Goal: Book appointment/travel/reservation

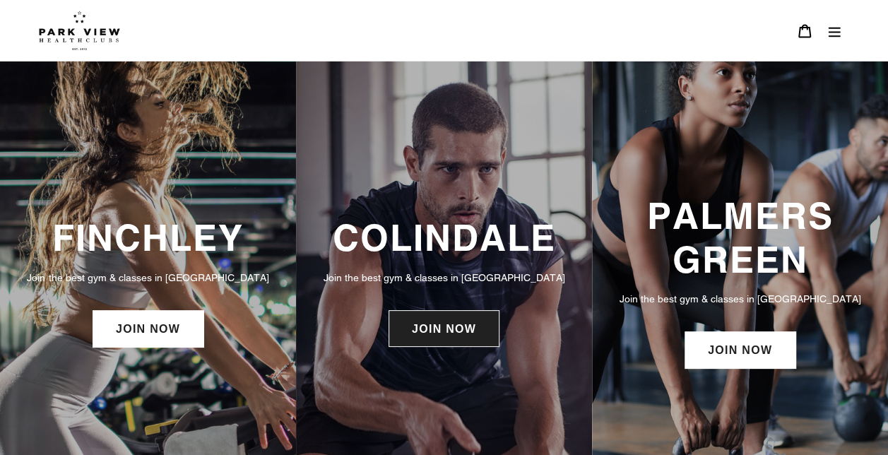
click at [429, 334] on link "JOIN NOW" at bounding box center [444, 328] width 111 height 37
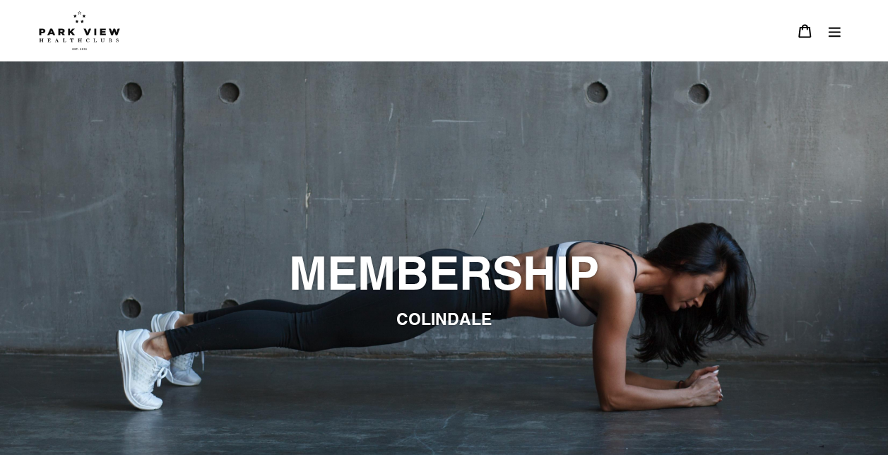
click at [75, 37] on img at bounding box center [79, 31] width 81 height 40
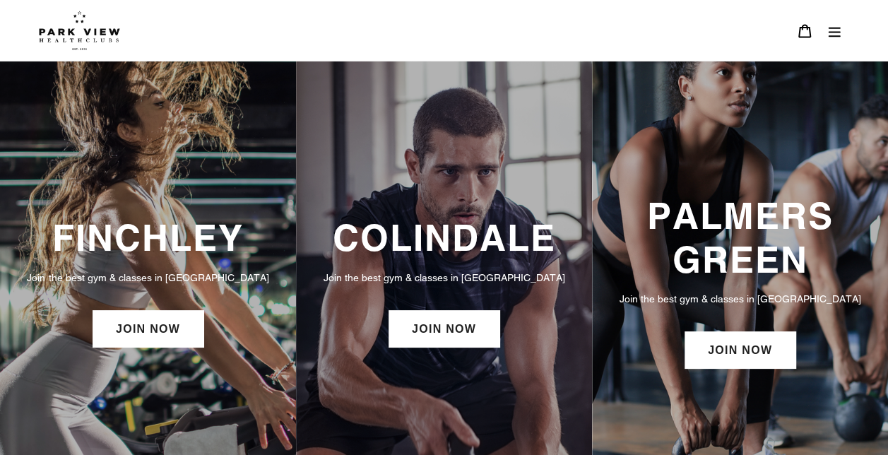
click at [835, 27] on icon "Menu" at bounding box center [834, 31] width 14 height 14
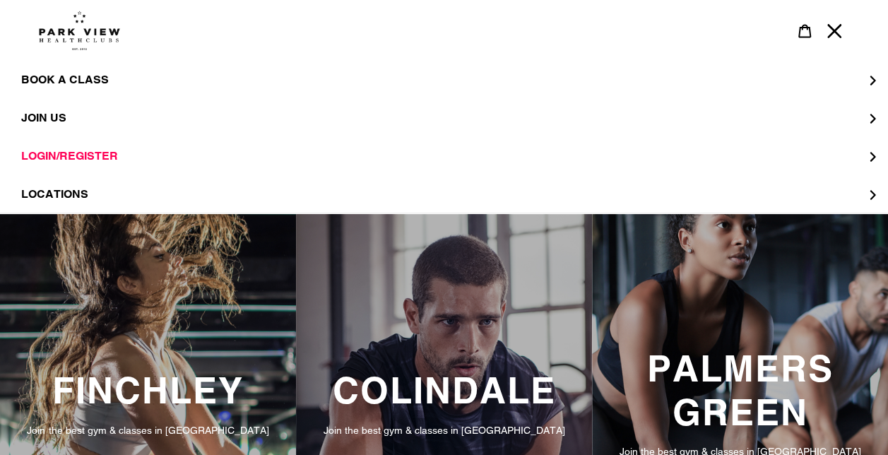
click at [480, 384] on h3 "COLINDALE" at bounding box center [444, 390] width 268 height 43
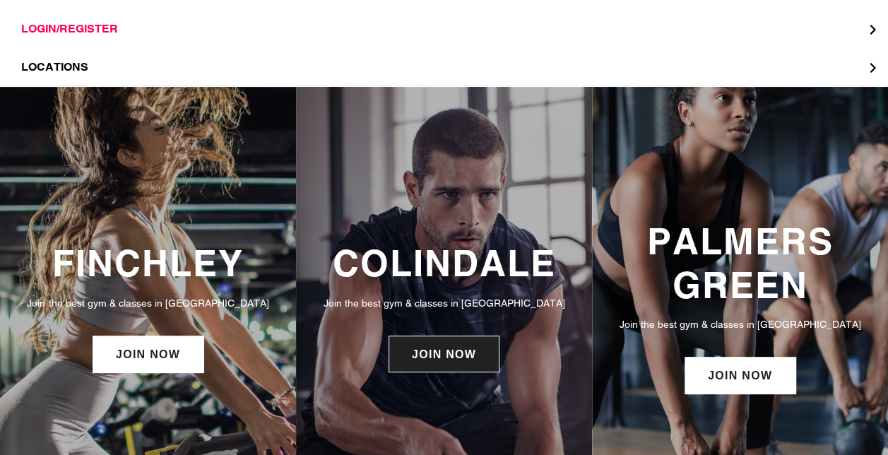
scroll to position [141, 0]
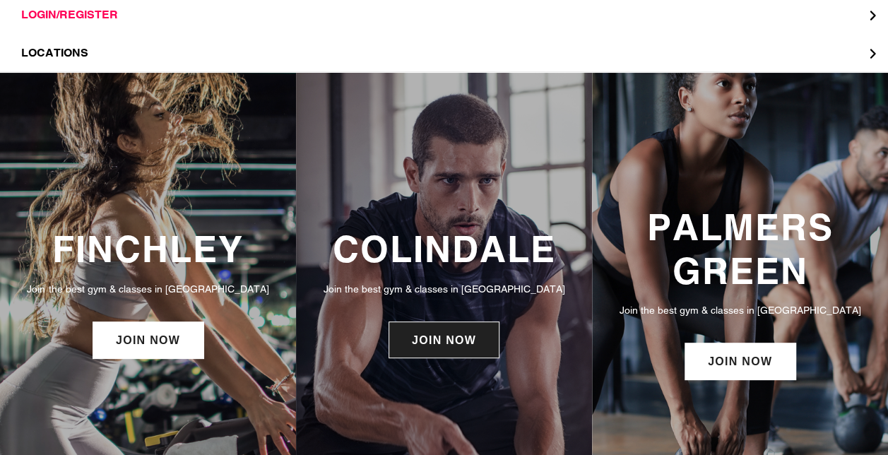
click at [442, 358] on link "JOIN NOW" at bounding box center [444, 339] width 111 height 37
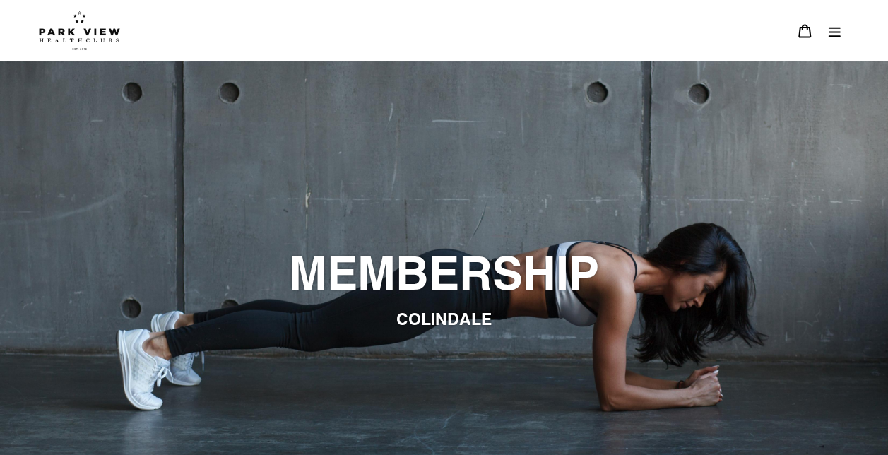
click at [828, 25] on icon "Menu" at bounding box center [834, 31] width 14 height 14
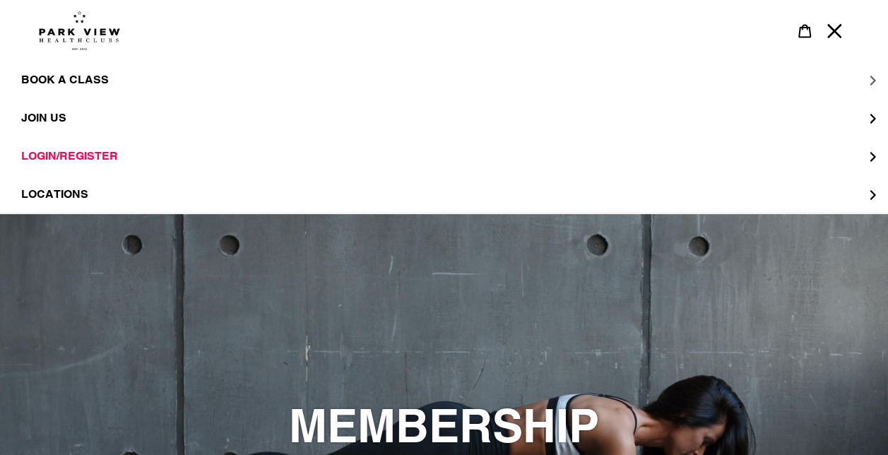
click at [871, 76] on button "BOOK A CLASS" at bounding box center [444, 80] width 888 height 38
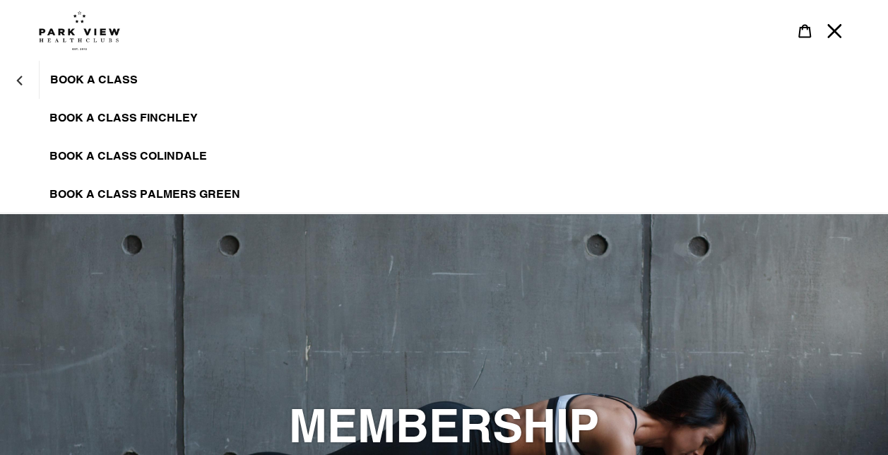
click at [130, 151] on span "BOOK A CLASS COLINDALE" at bounding box center [128, 156] width 158 height 14
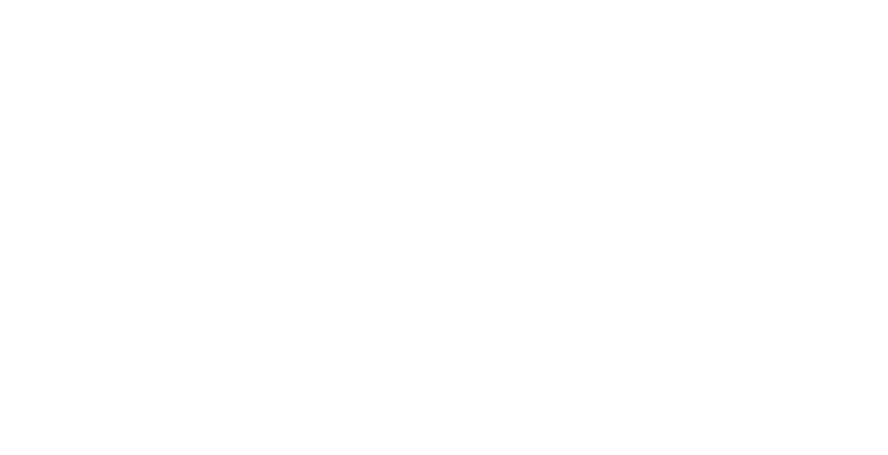
scroll to position [935, 0]
